Goal: Contribute content: Add original content to the website for others to see

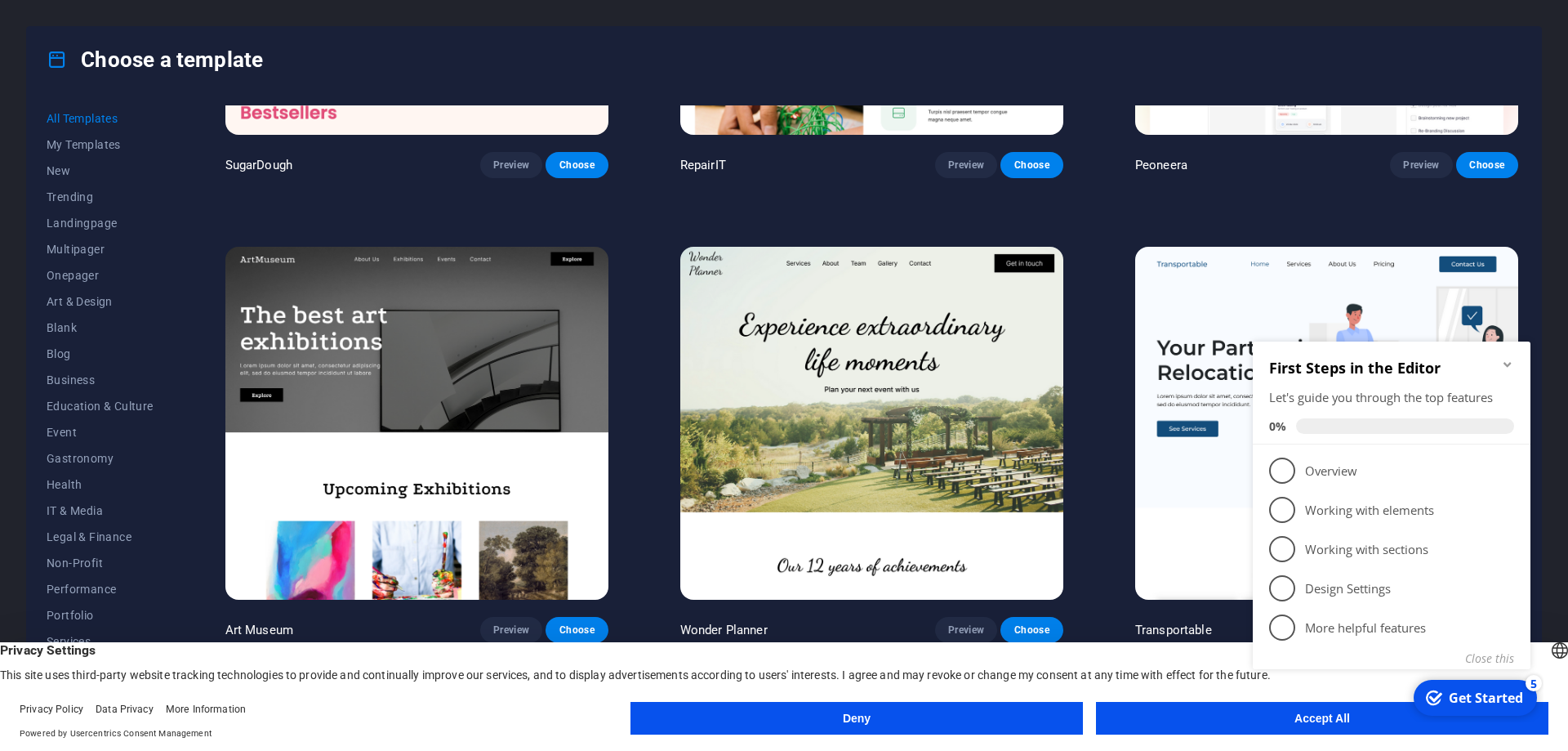
scroll to position [408, 0]
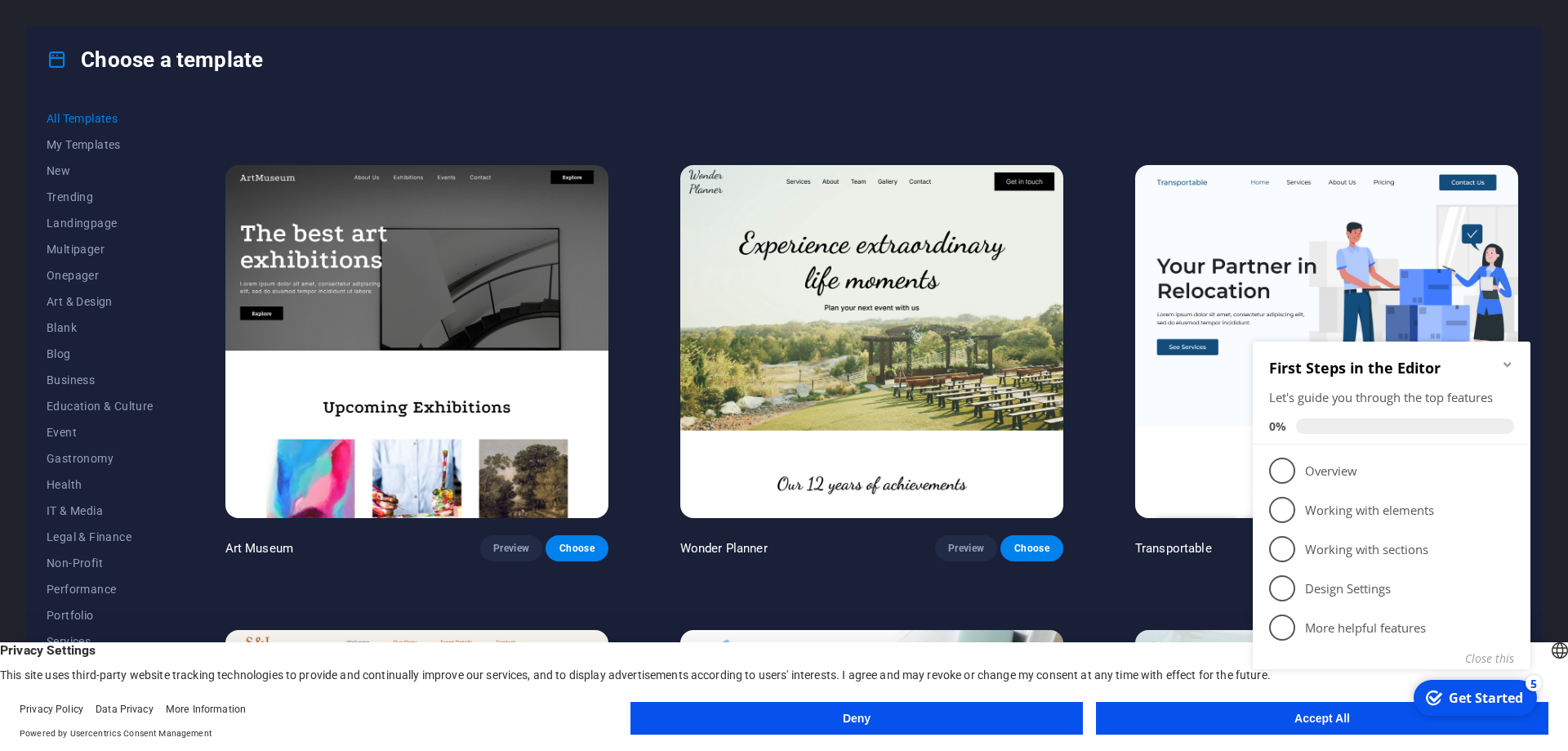
click at [1516, 364] on div "First Steps in the Editor Let's guide you through the top features 0%" at bounding box center [1392, 393] width 278 height 103
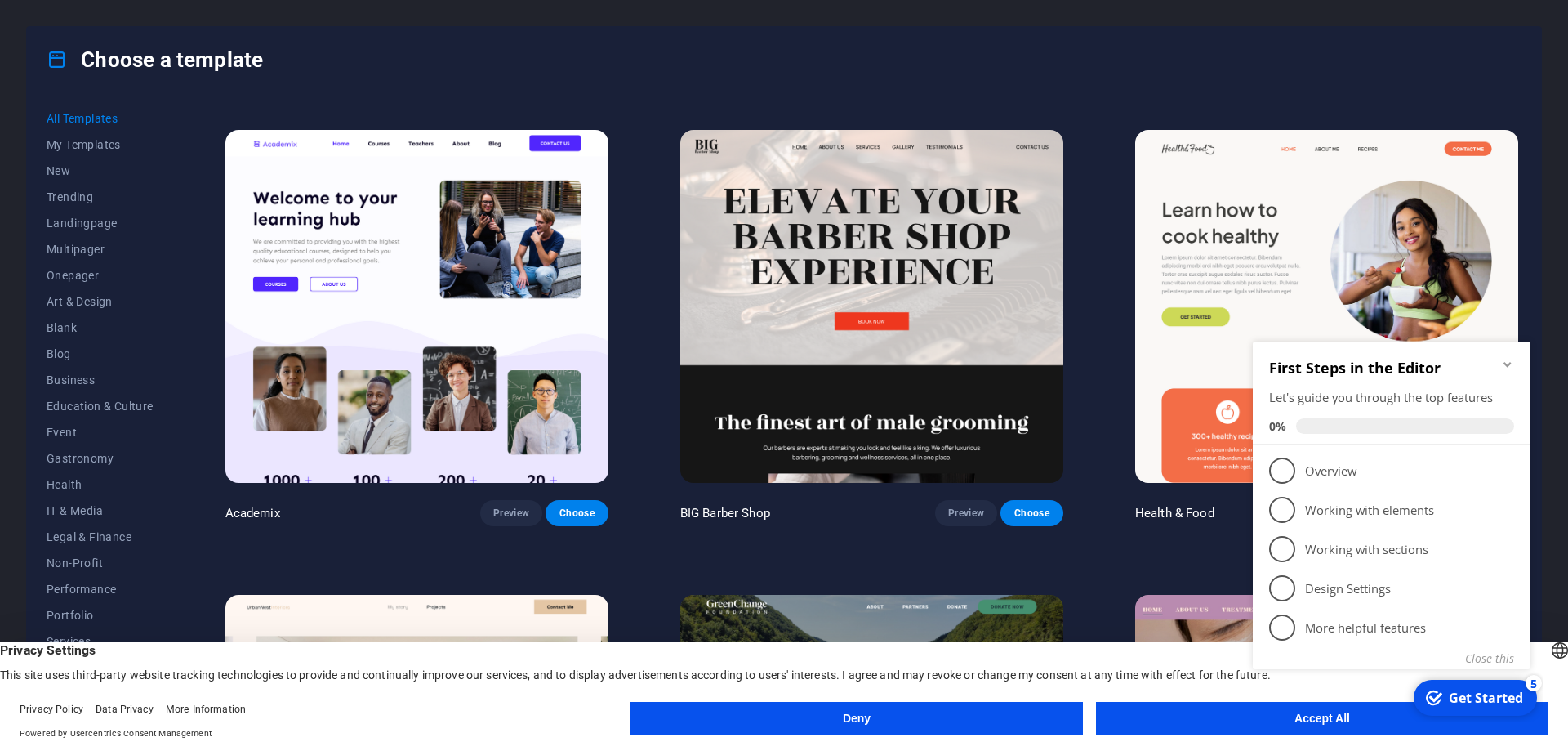
scroll to position [1973, 0]
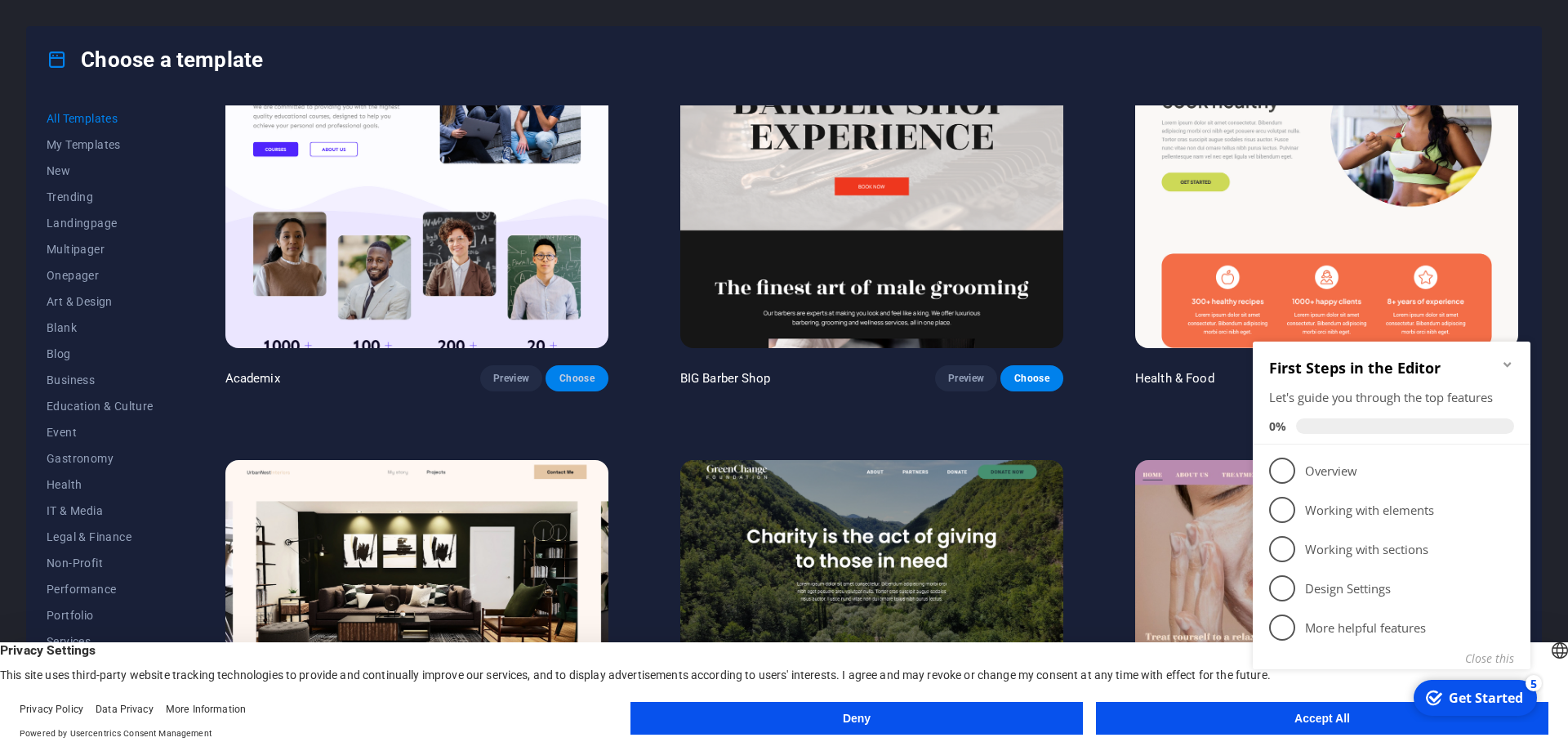
click at [573, 371] on span "Choose" at bounding box center [577, 378] width 36 height 13
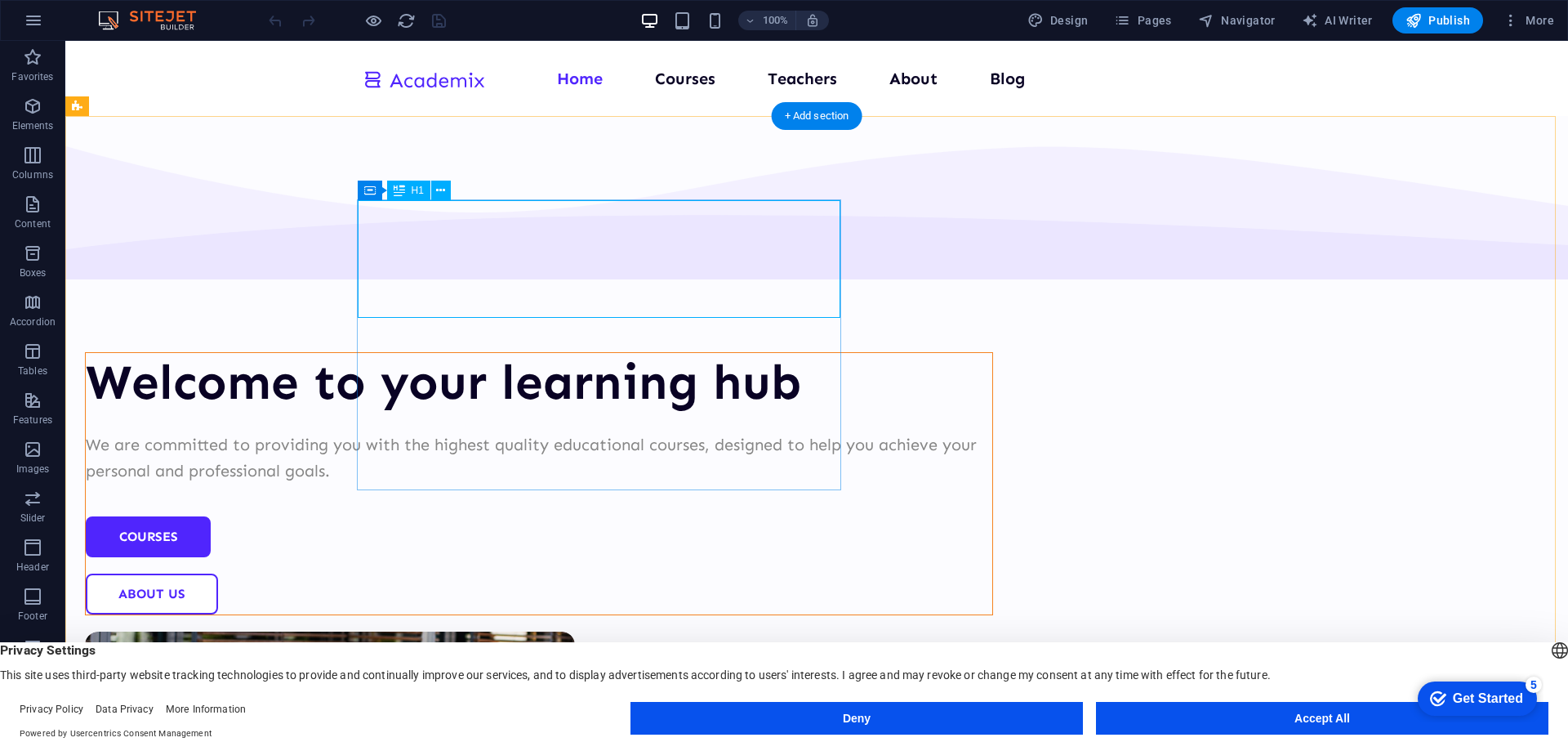
click at [542, 353] on div "Welcome to your learning hub" at bounding box center [539, 383] width 906 height 59
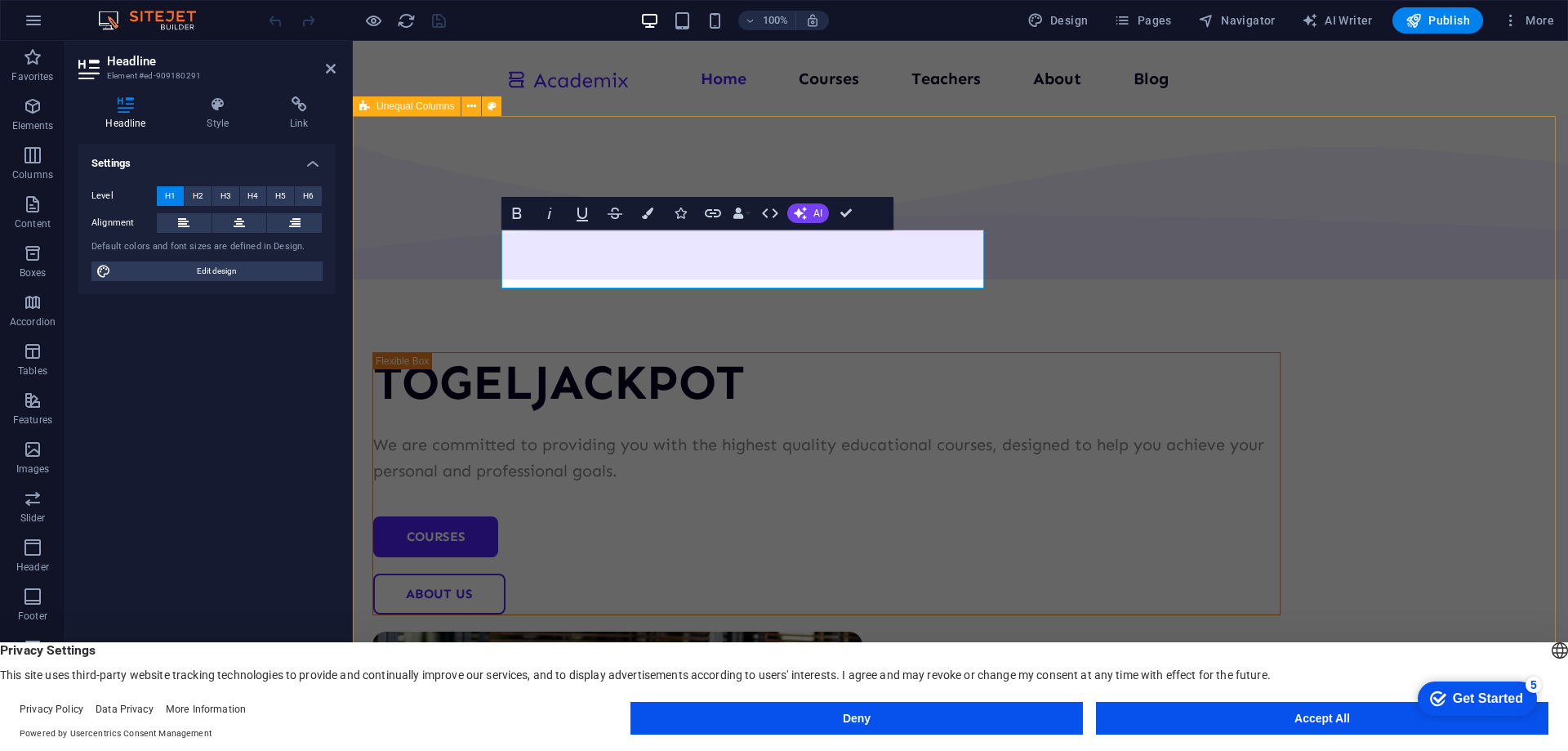
click at [782, 571] on div "​TOGELJACKPOT We are committed to providing you with the highest quality educat…" at bounding box center [961, 635] width 1216 height 1038
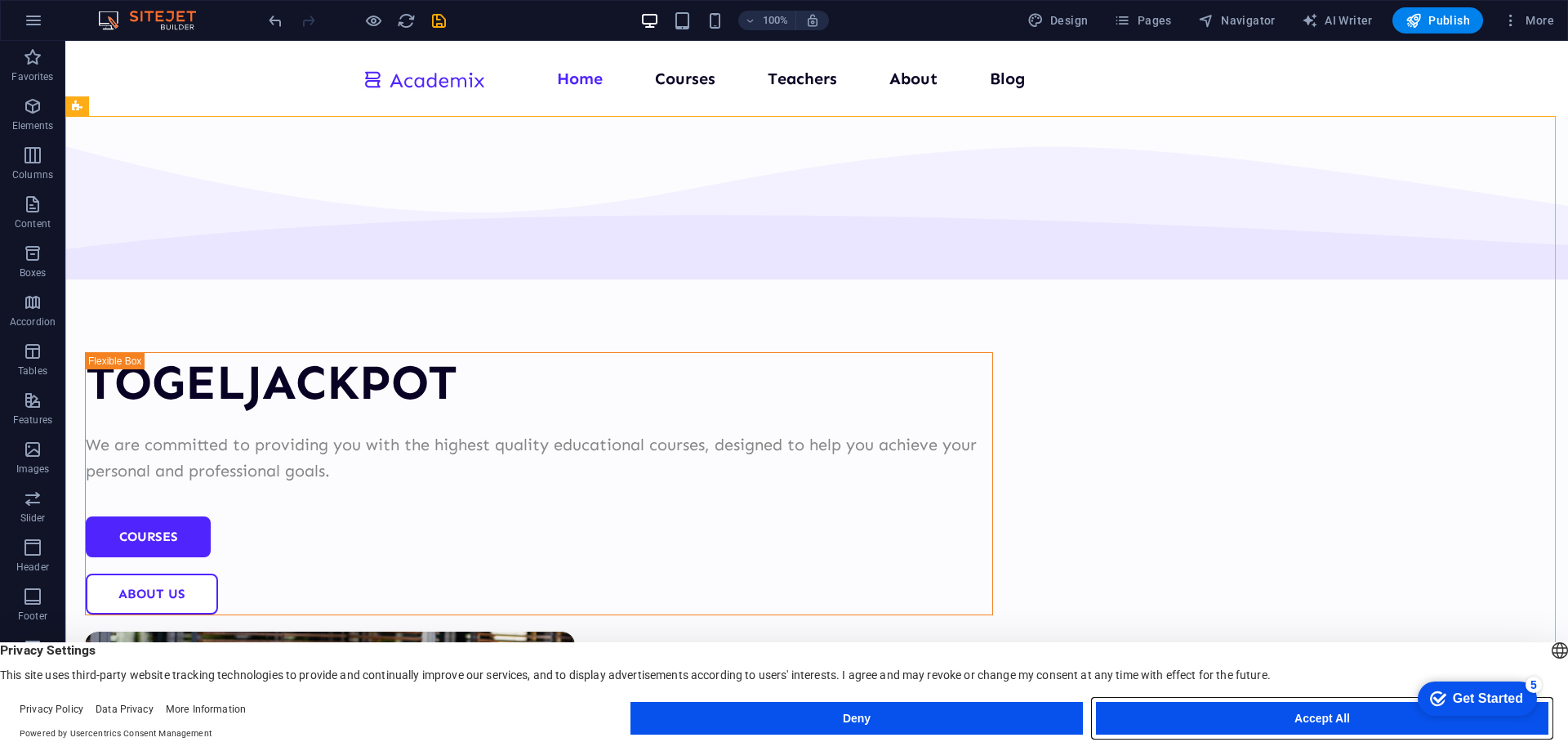
drag, startPoint x: 1222, startPoint y: 710, endPoint x: 571, endPoint y: 613, distance: 658.2
click at [0, 0] on button "Accept All" at bounding box center [0, 0] width 0 height 0
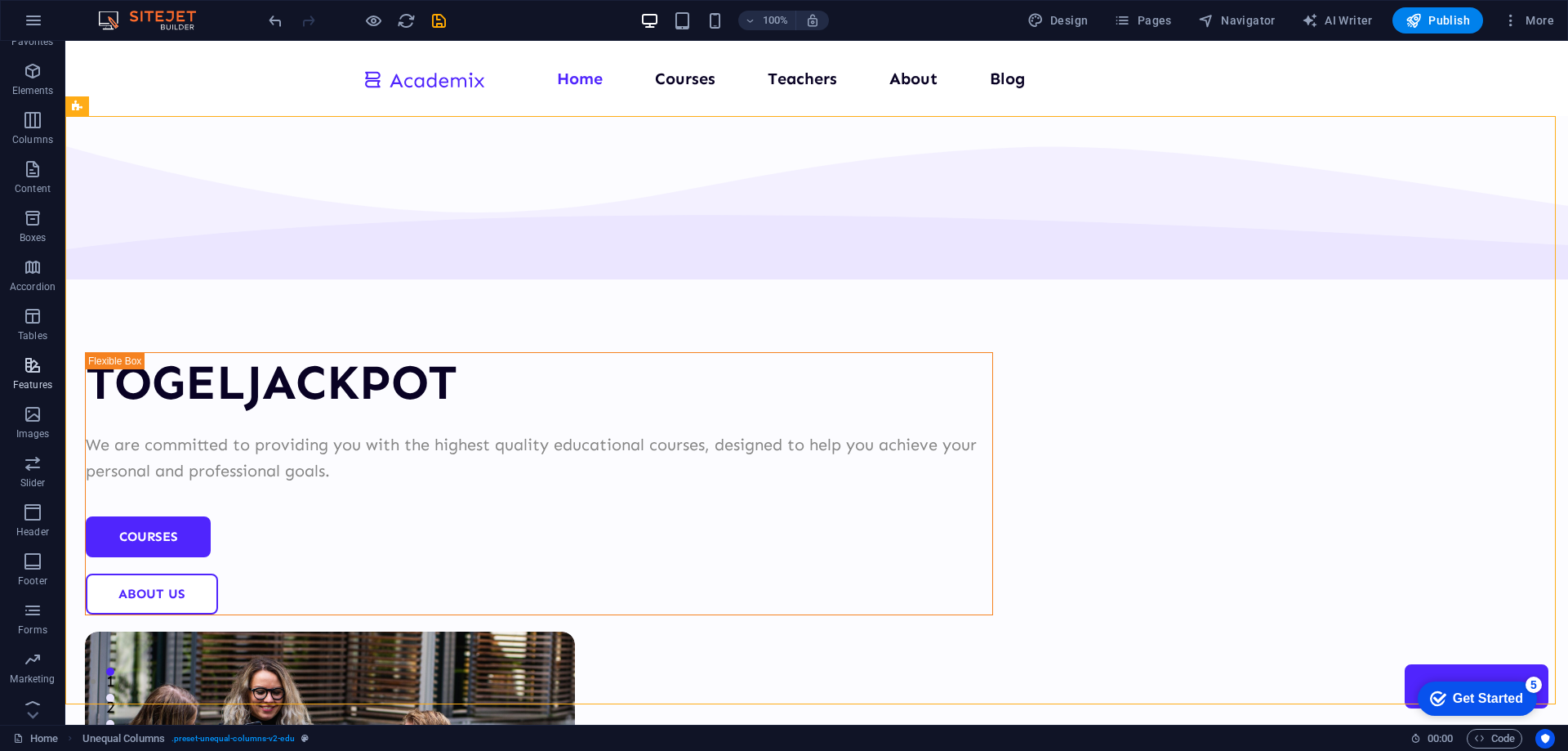
scroll to position [51, 0]
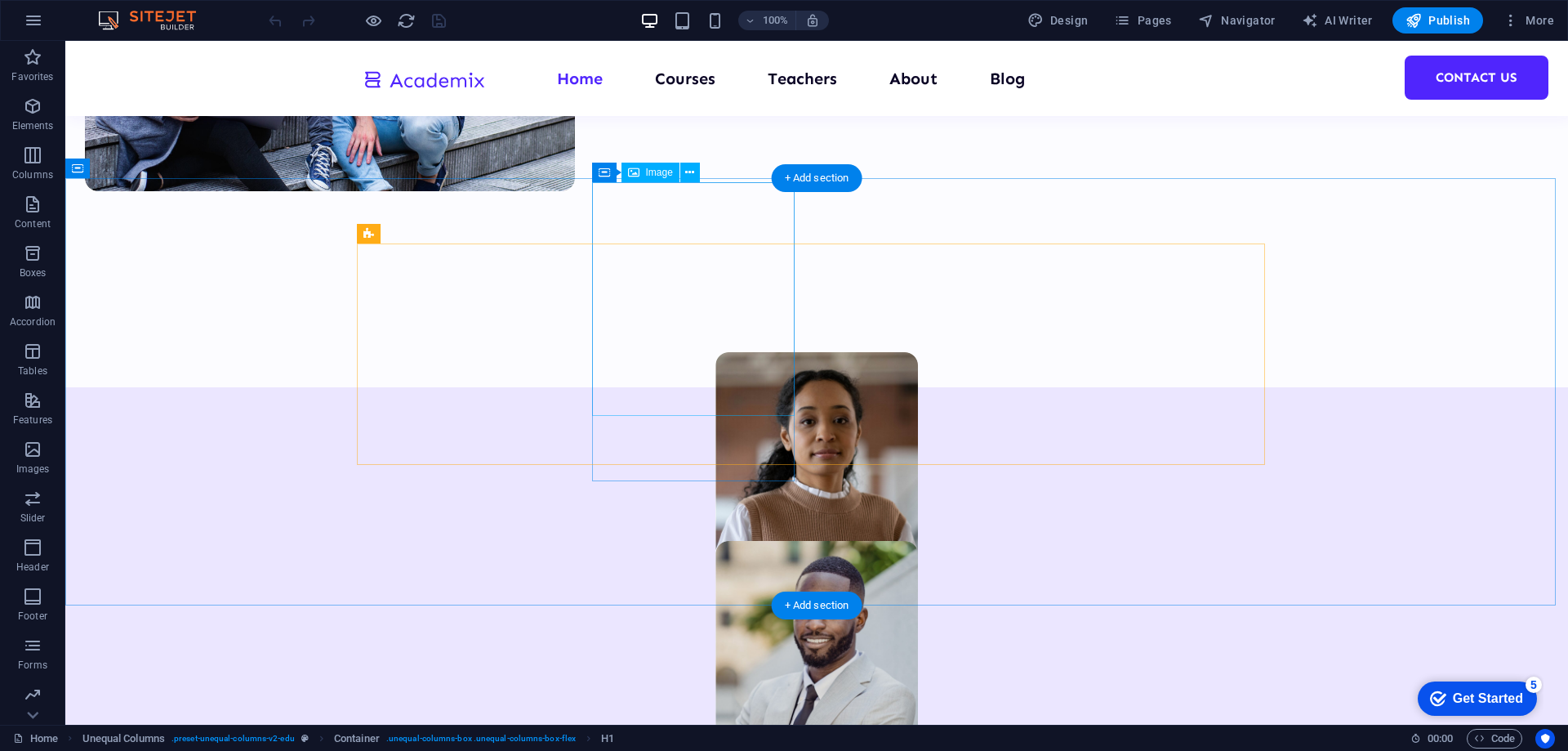
scroll to position [899, 0]
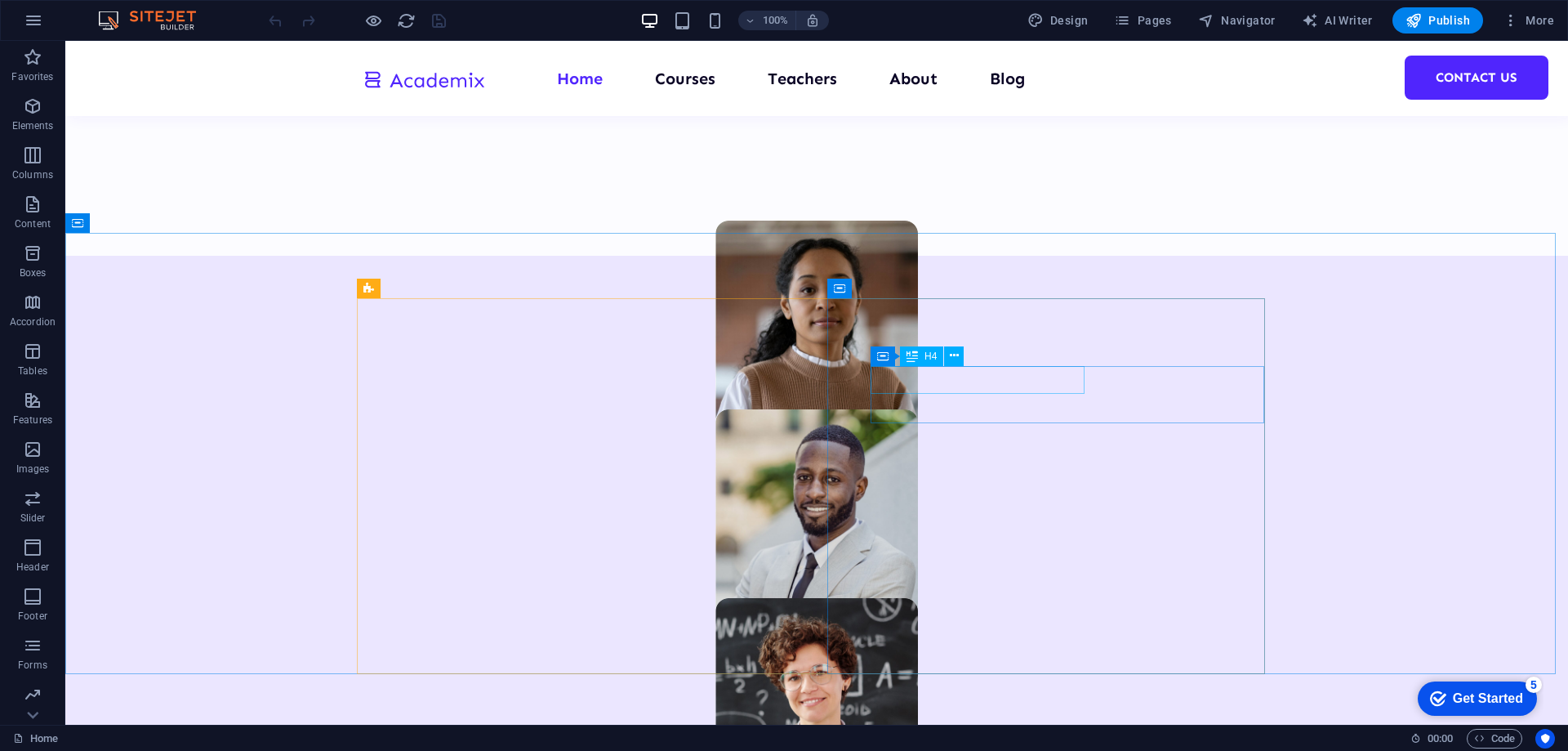
click at [922, 363] on div "H4" at bounding box center [922, 356] width 43 height 20
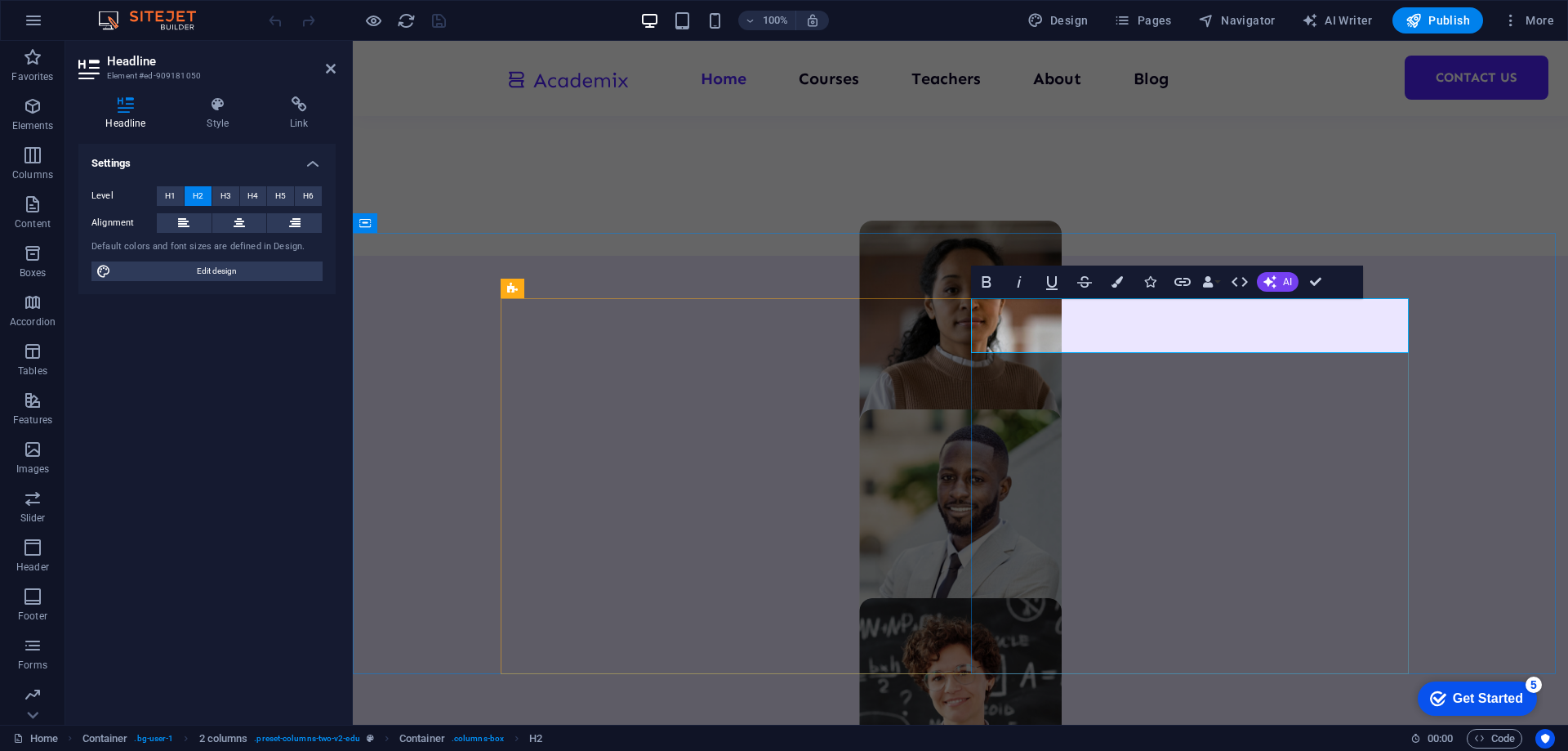
drag, startPoint x: 1168, startPoint y: 325, endPoint x: 1311, endPoint y: 319, distance: 143.1
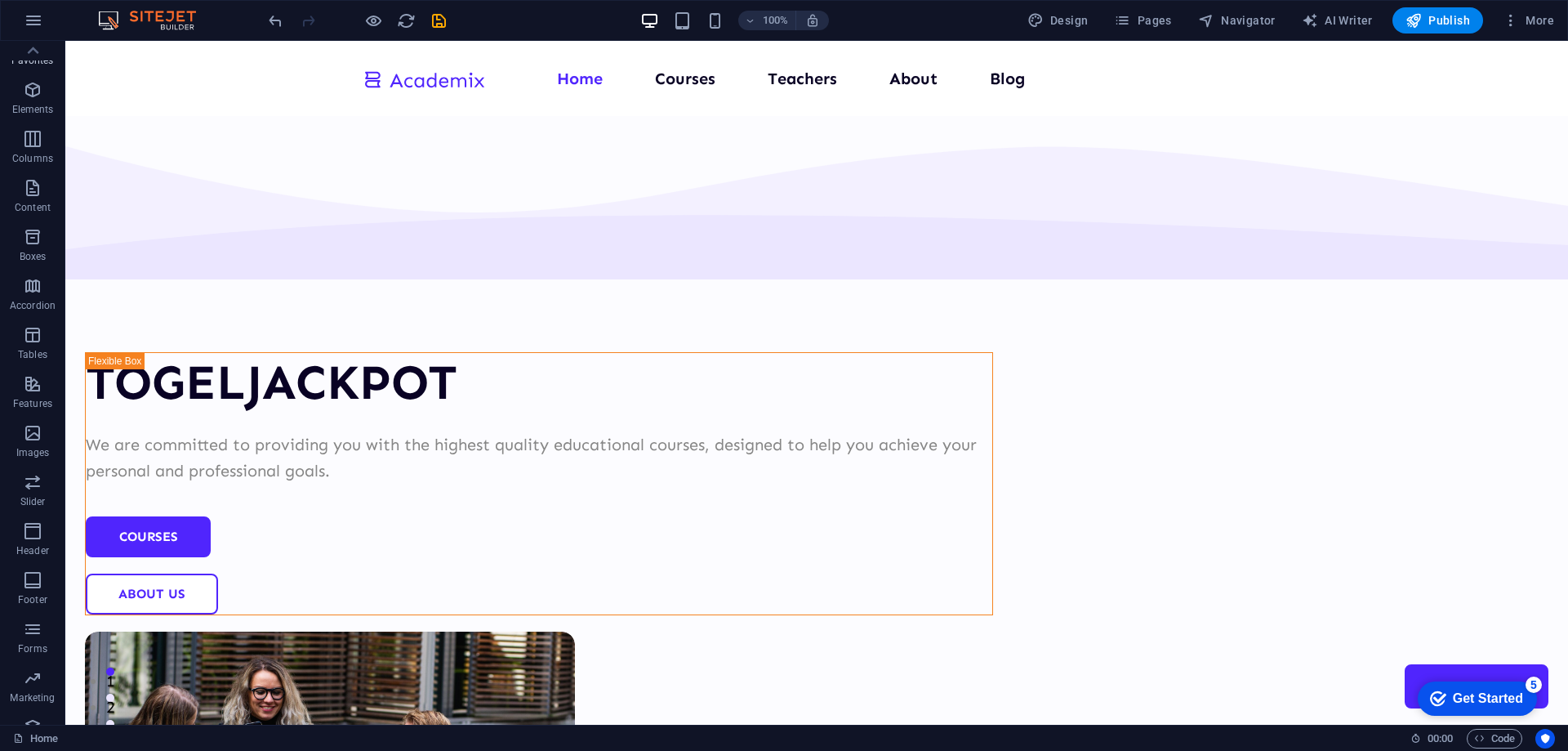
scroll to position [0, 0]
click at [32, 17] on icon "button" at bounding box center [33, 20] width 20 height 20
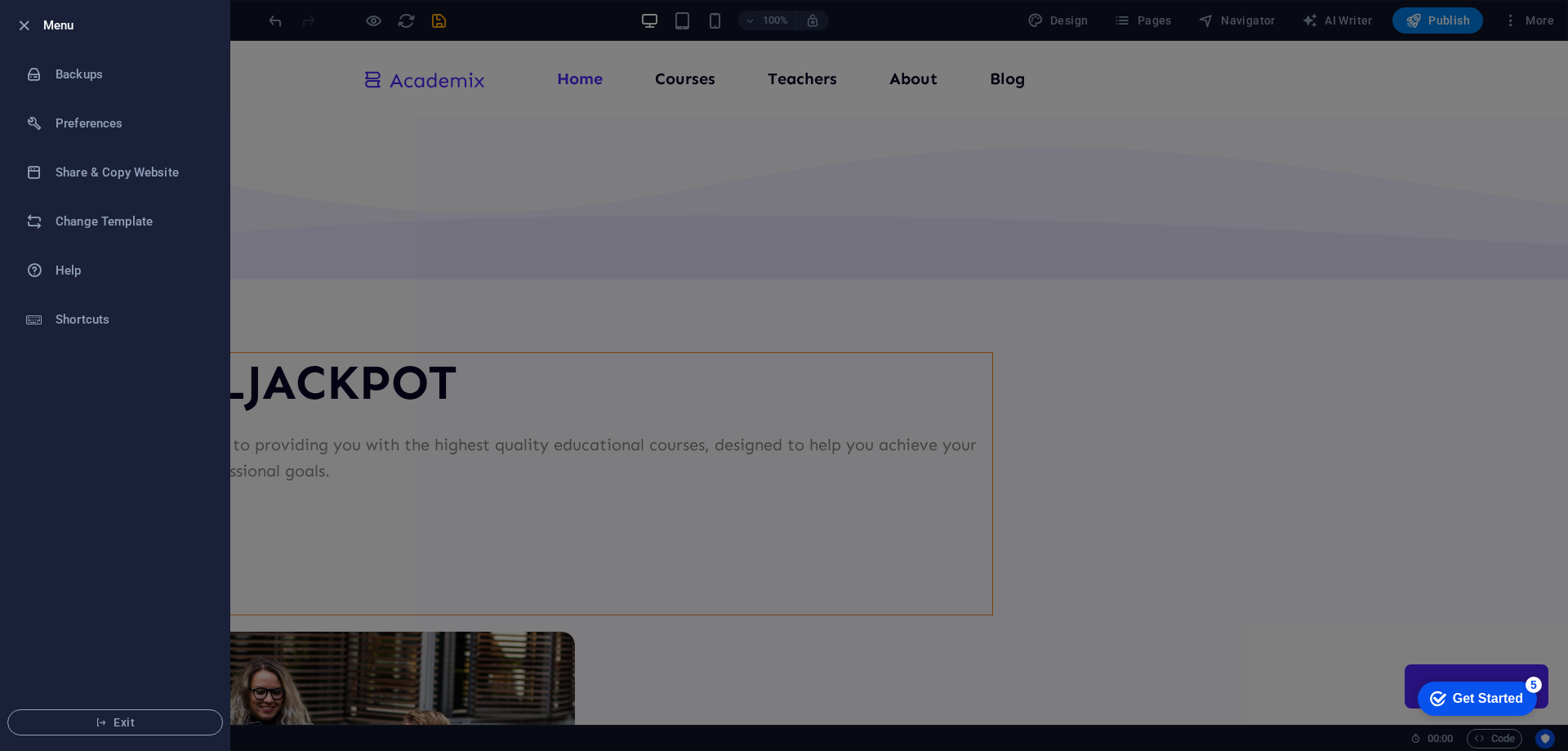
click at [1422, 76] on div at bounding box center [784, 375] width 1568 height 751
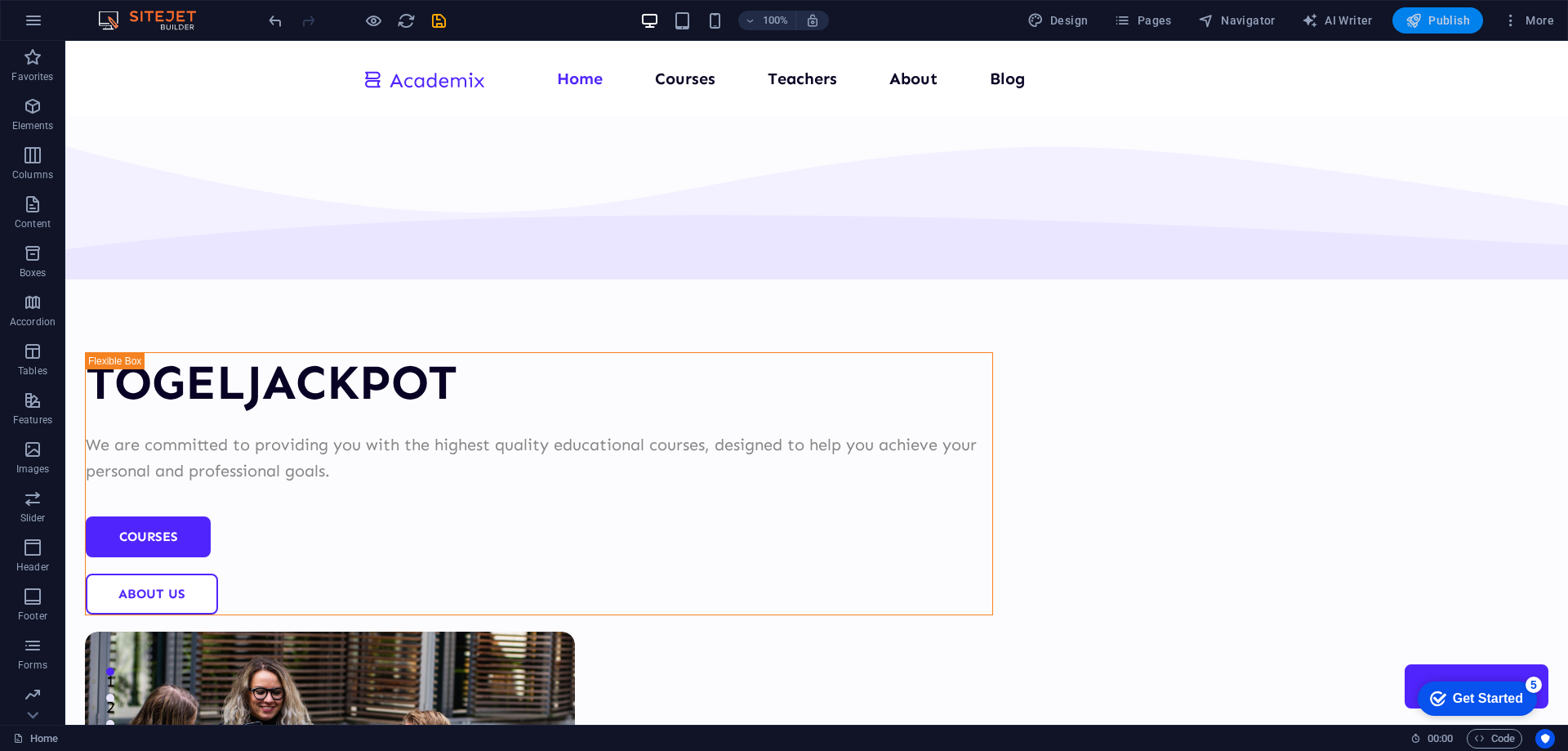
click at [1440, 11] on button "Publish" at bounding box center [1438, 20] width 90 height 26
